Goal: Information Seeking & Learning: Find specific page/section

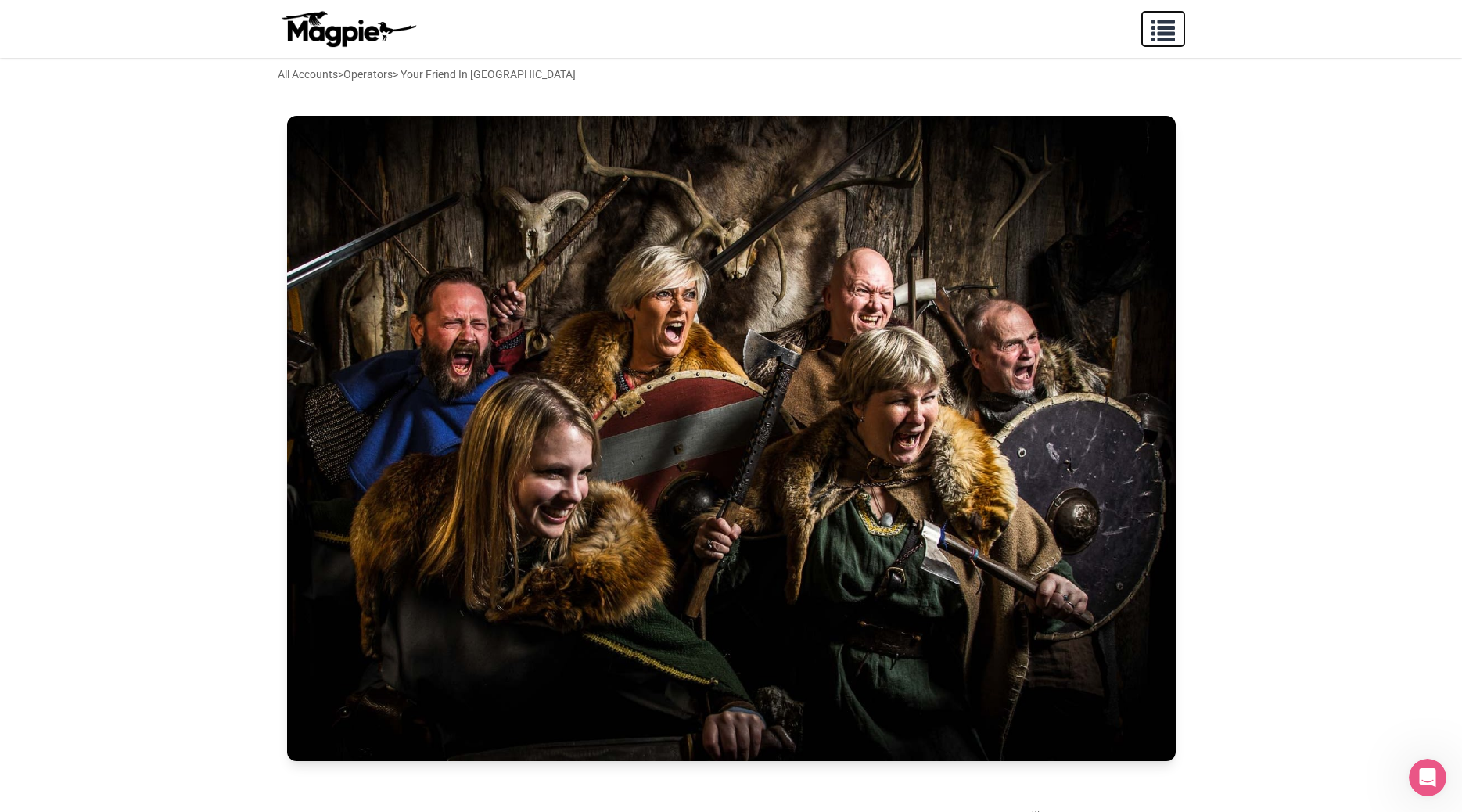
click at [1168, 34] on span "button" at bounding box center [1162, 27] width 23 height 23
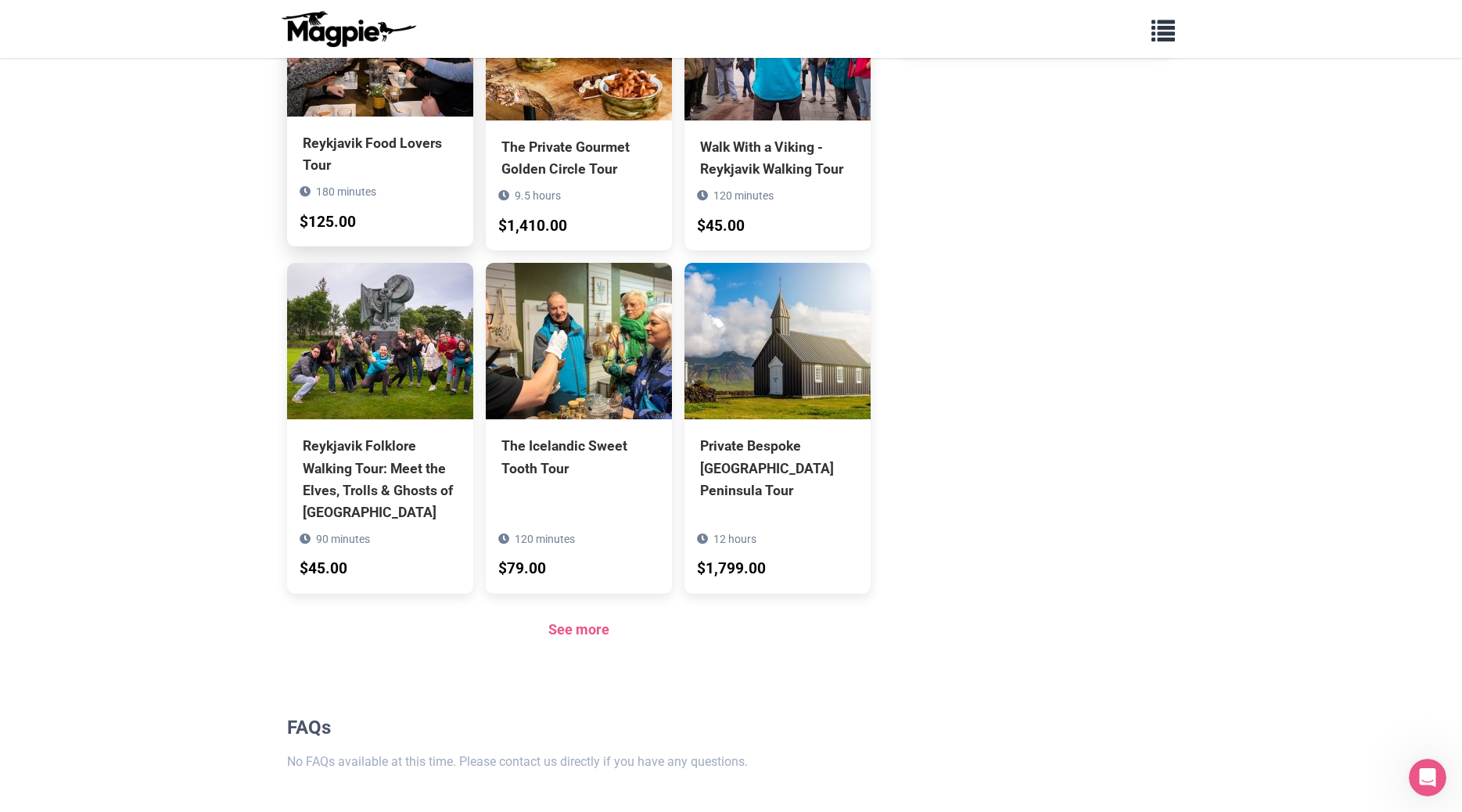
scroll to position [1391, 0]
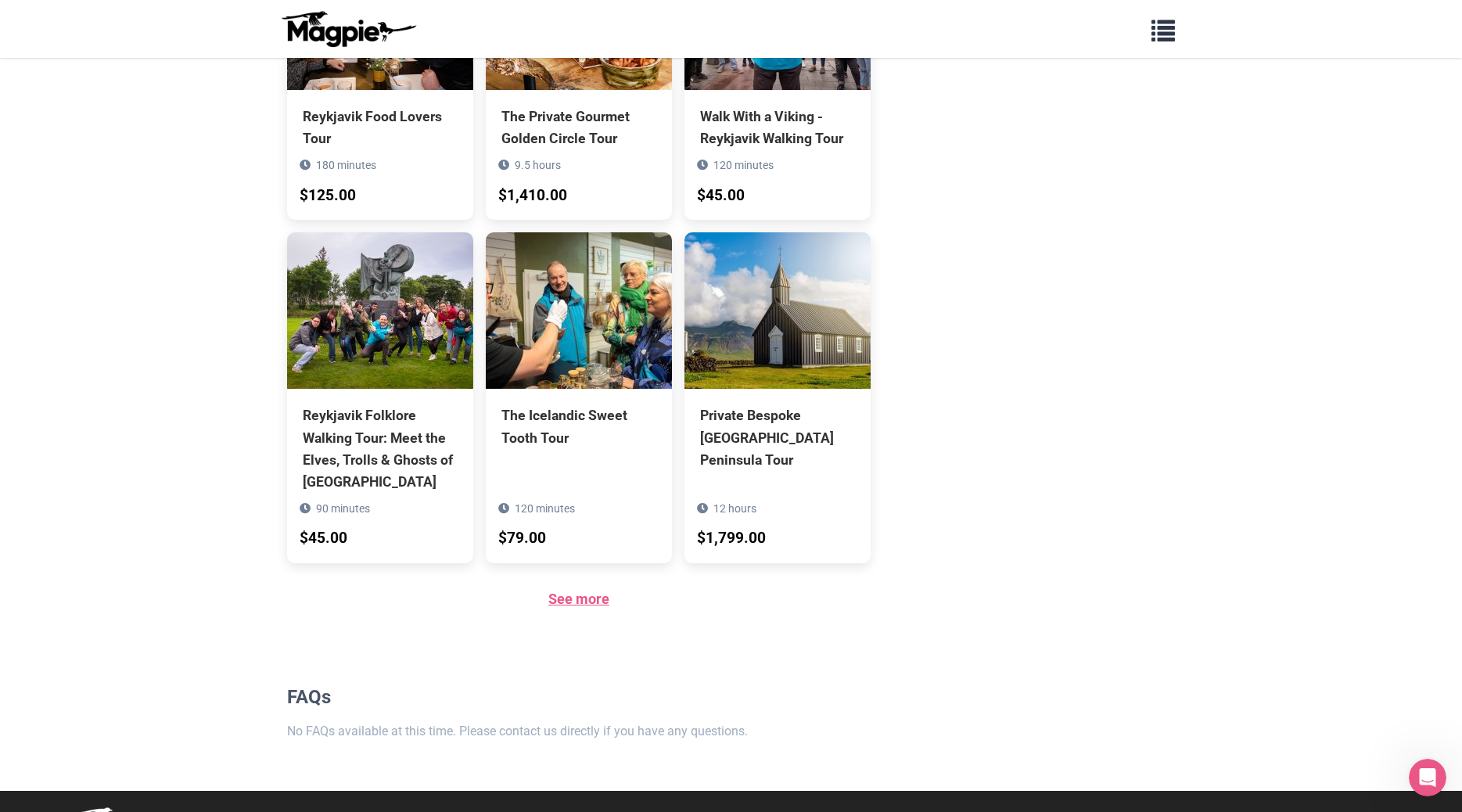
click at [578, 591] on link "See more" at bounding box center [579, 599] width 61 height 17
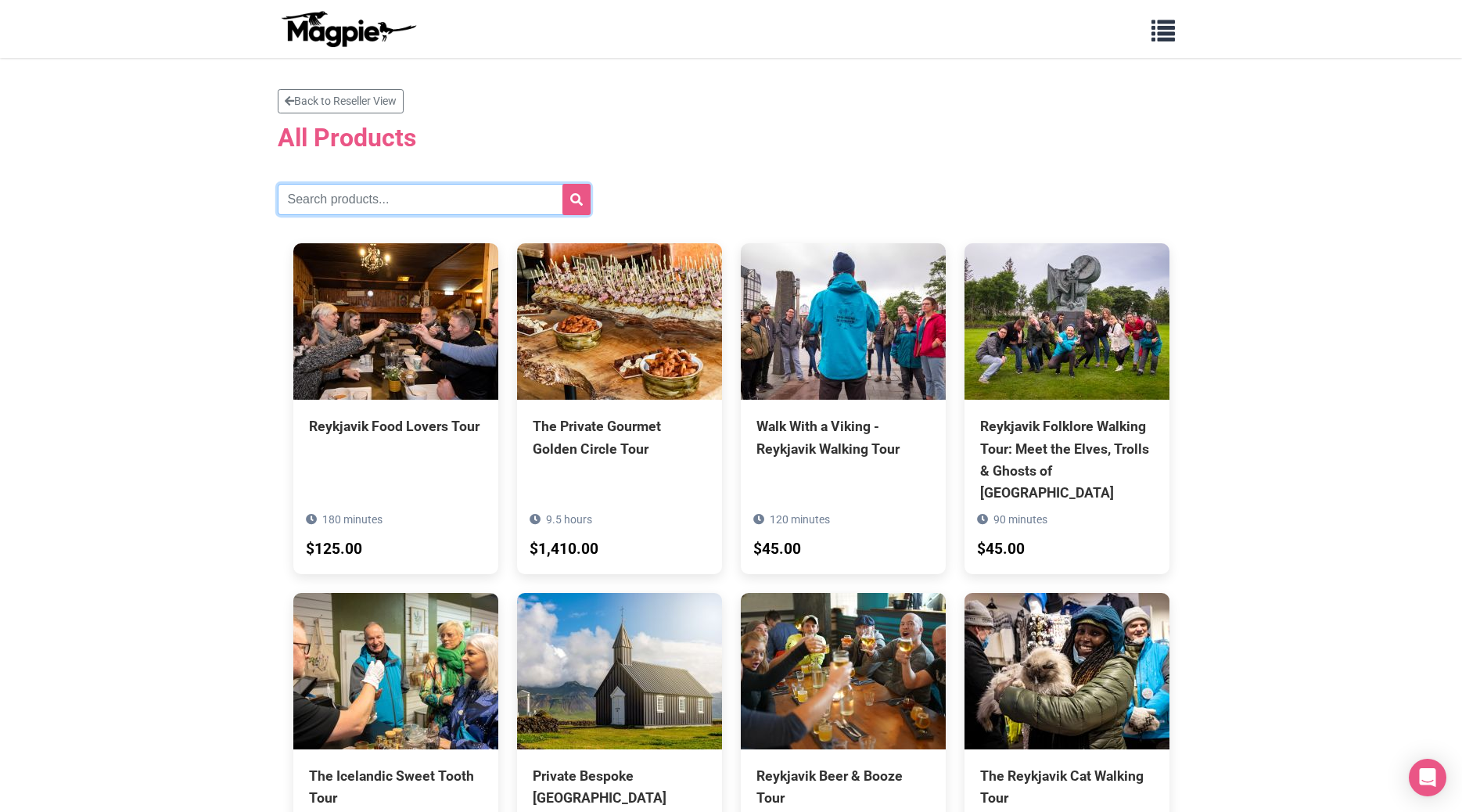
click at [330, 199] on input "text" at bounding box center [434, 200] width 313 height 31
type input "food & wine"
click at [562, 184] on button "submit" at bounding box center [576, 200] width 28 height 31
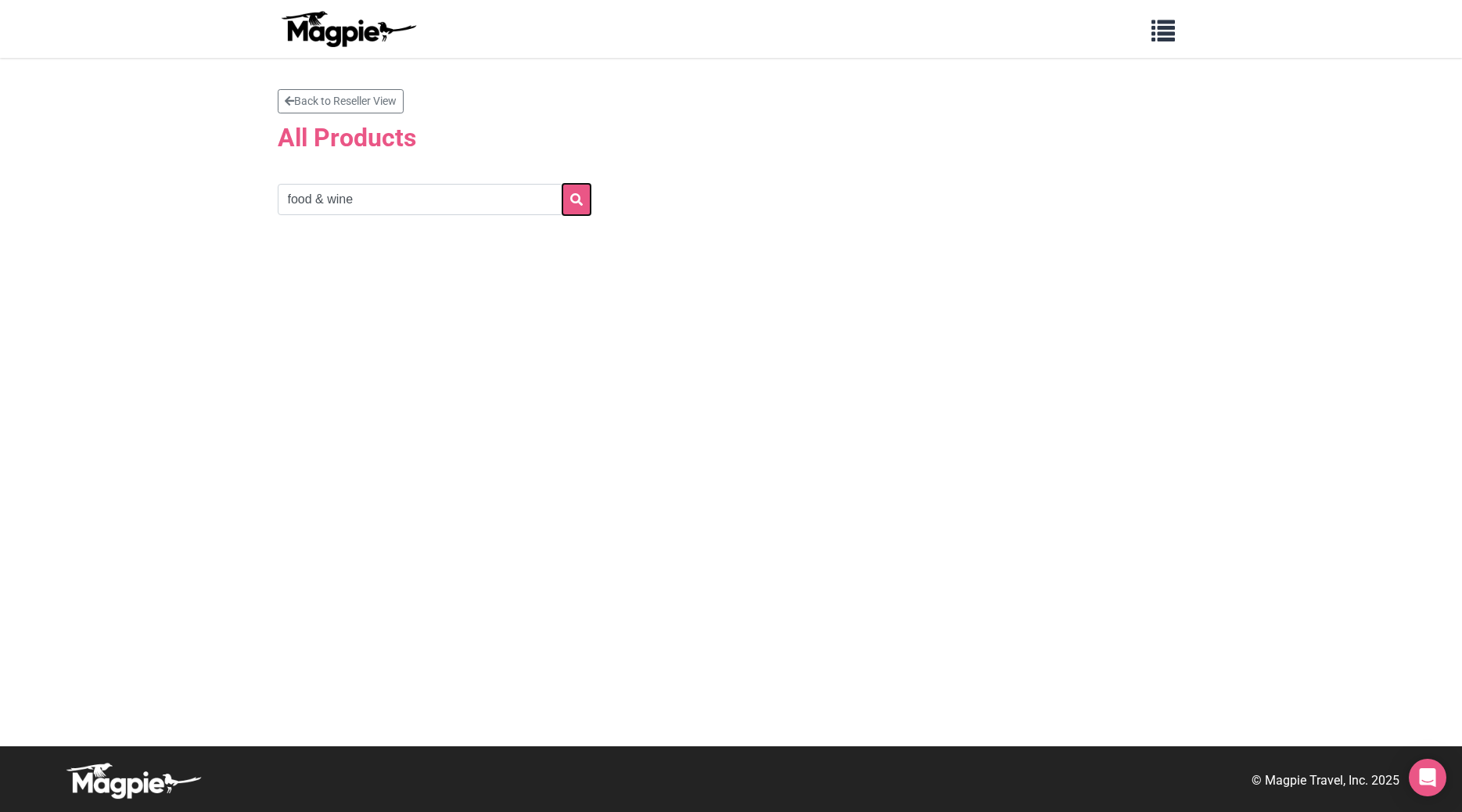
click at [575, 201] on icon "submit" at bounding box center [577, 200] width 13 height 13
click at [377, 201] on input "food & wine" at bounding box center [434, 200] width 313 height 31
click at [562, 184] on button "submit" at bounding box center [576, 200] width 28 height 31
drag, startPoint x: 365, startPoint y: 203, endPoint x: 240, endPoint y: 204, distance: 125.0
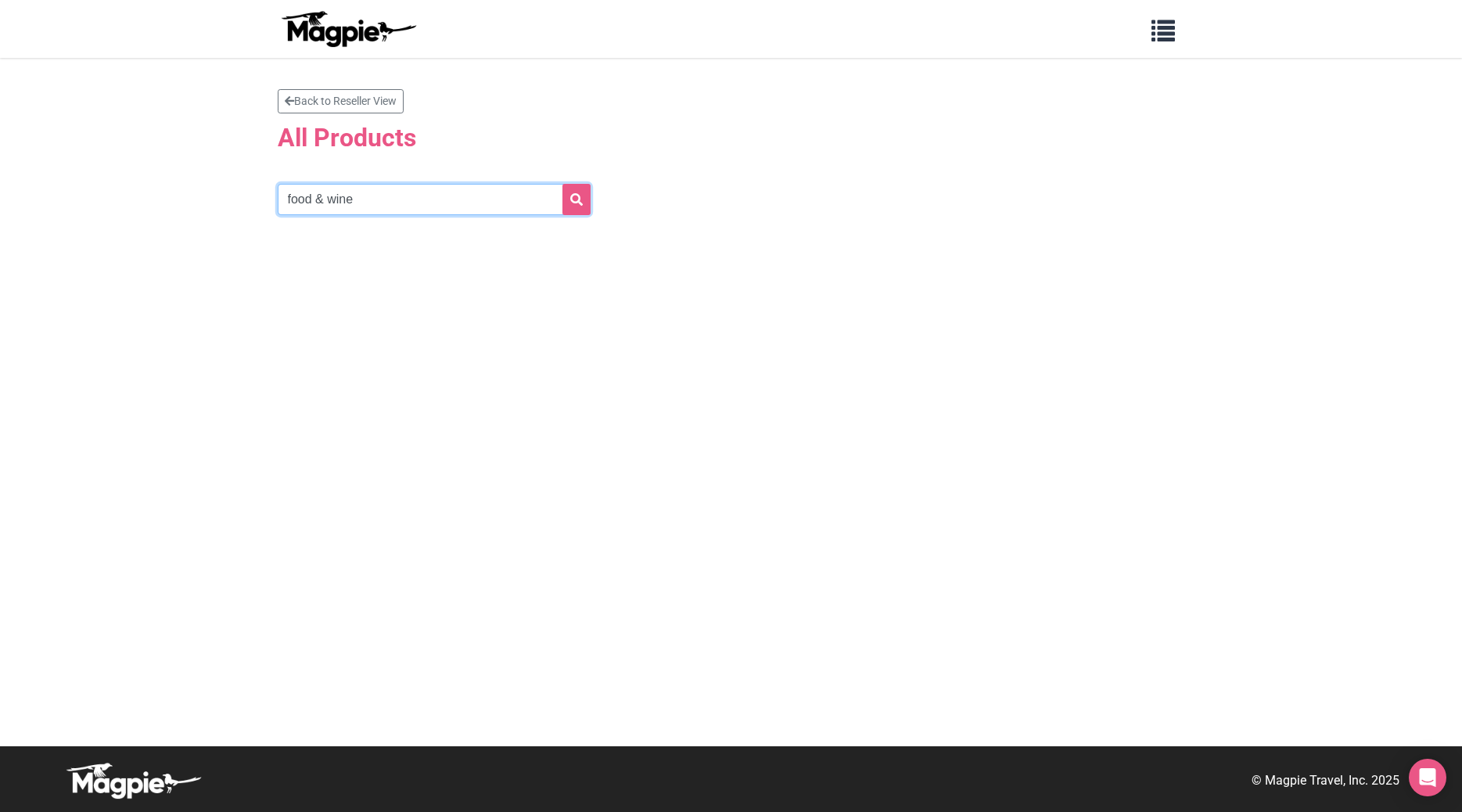
click at [278, 205] on input "food & wine" at bounding box center [434, 200] width 313 height 31
